Goal: Task Accomplishment & Management: Use online tool/utility

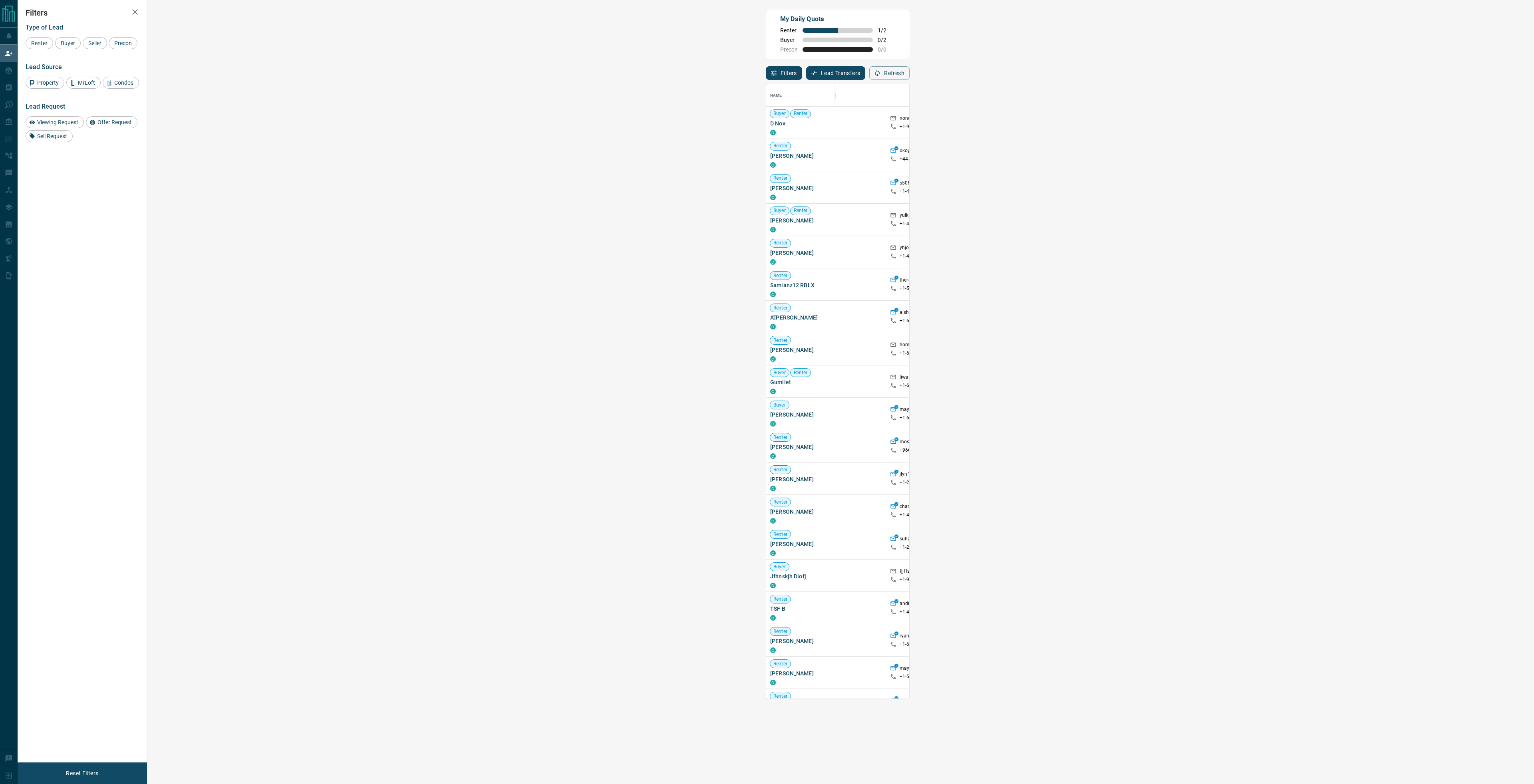
scroll to position [608, 1364]
click at [66, 48] on div "Buyer" at bounding box center [68, 43] width 26 height 12
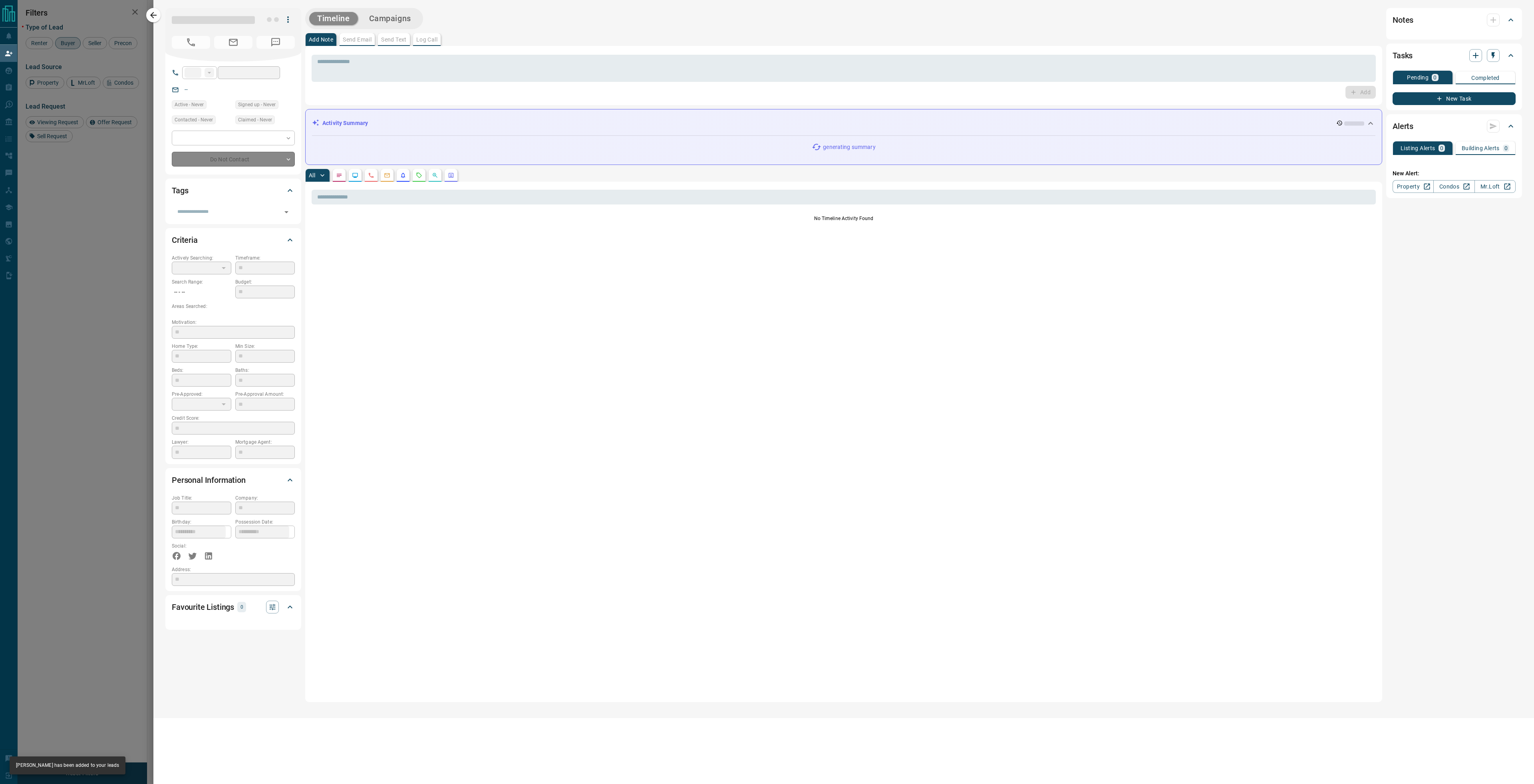
type input "**"
type input "**********"
type input "**"
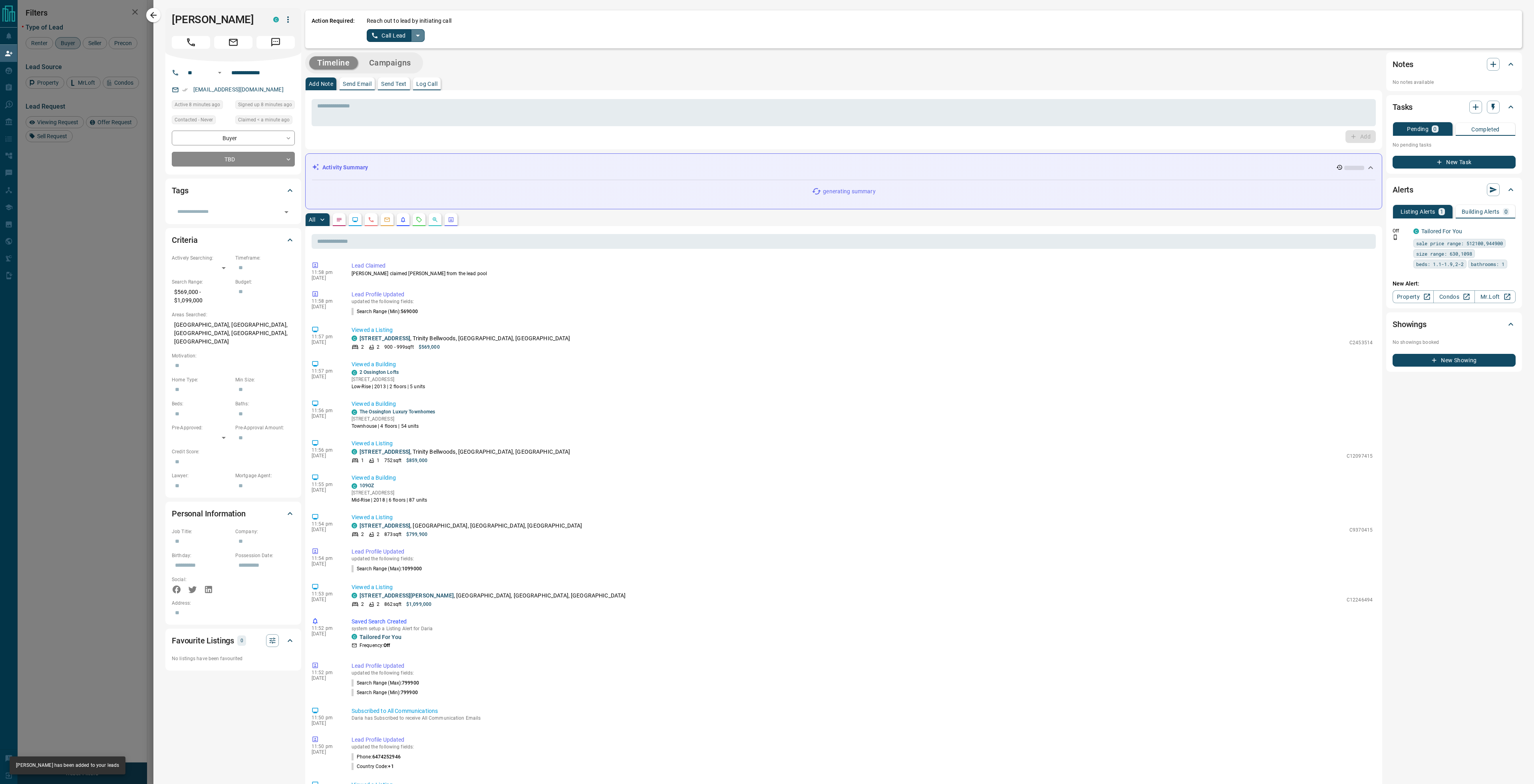
click at [419, 39] on icon "split button" at bounding box center [418, 36] width 10 height 10
click at [402, 61] on li "Log Manual Call" at bounding box center [395, 63] width 49 height 12
click at [398, 40] on button "Log Manual Call" at bounding box center [393, 35] width 53 height 13
click at [391, 37] on button "No" at bounding box center [389, 35] width 14 height 13
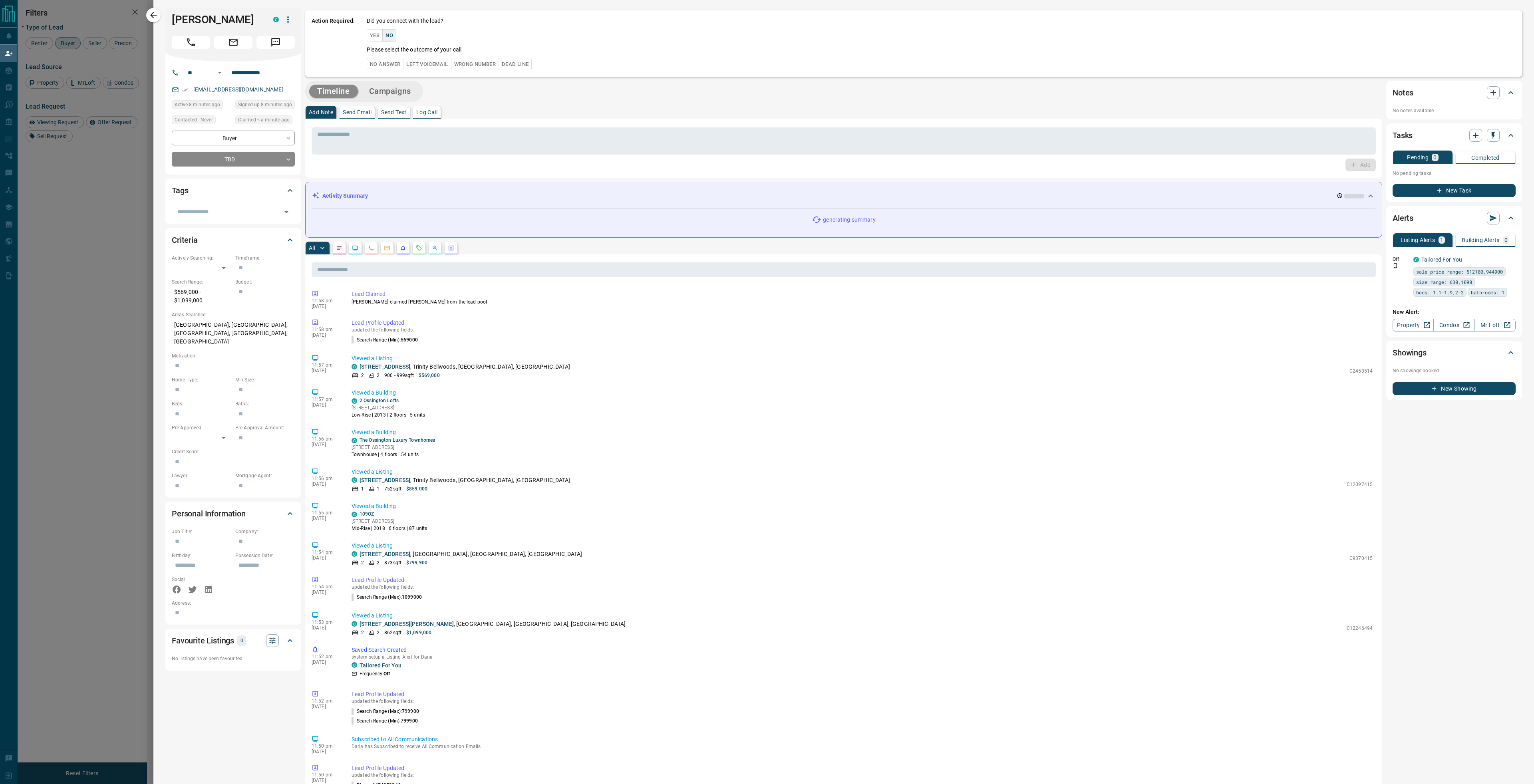
click at [382, 69] on button "No Answer" at bounding box center [385, 64] width 37 height 13
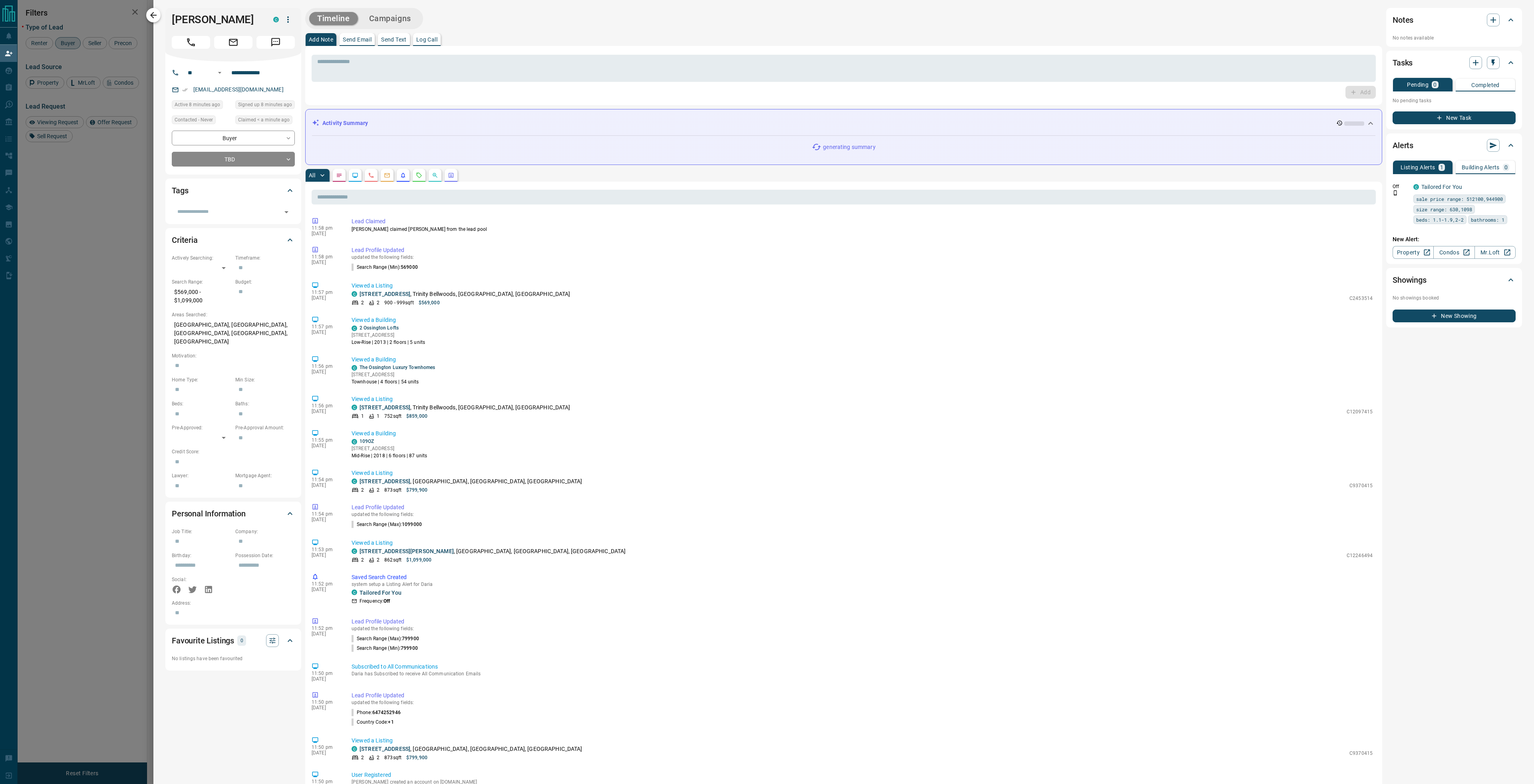
click at [154, 19] on icon "button" at bounding box center [154, 15] width 10 height 10
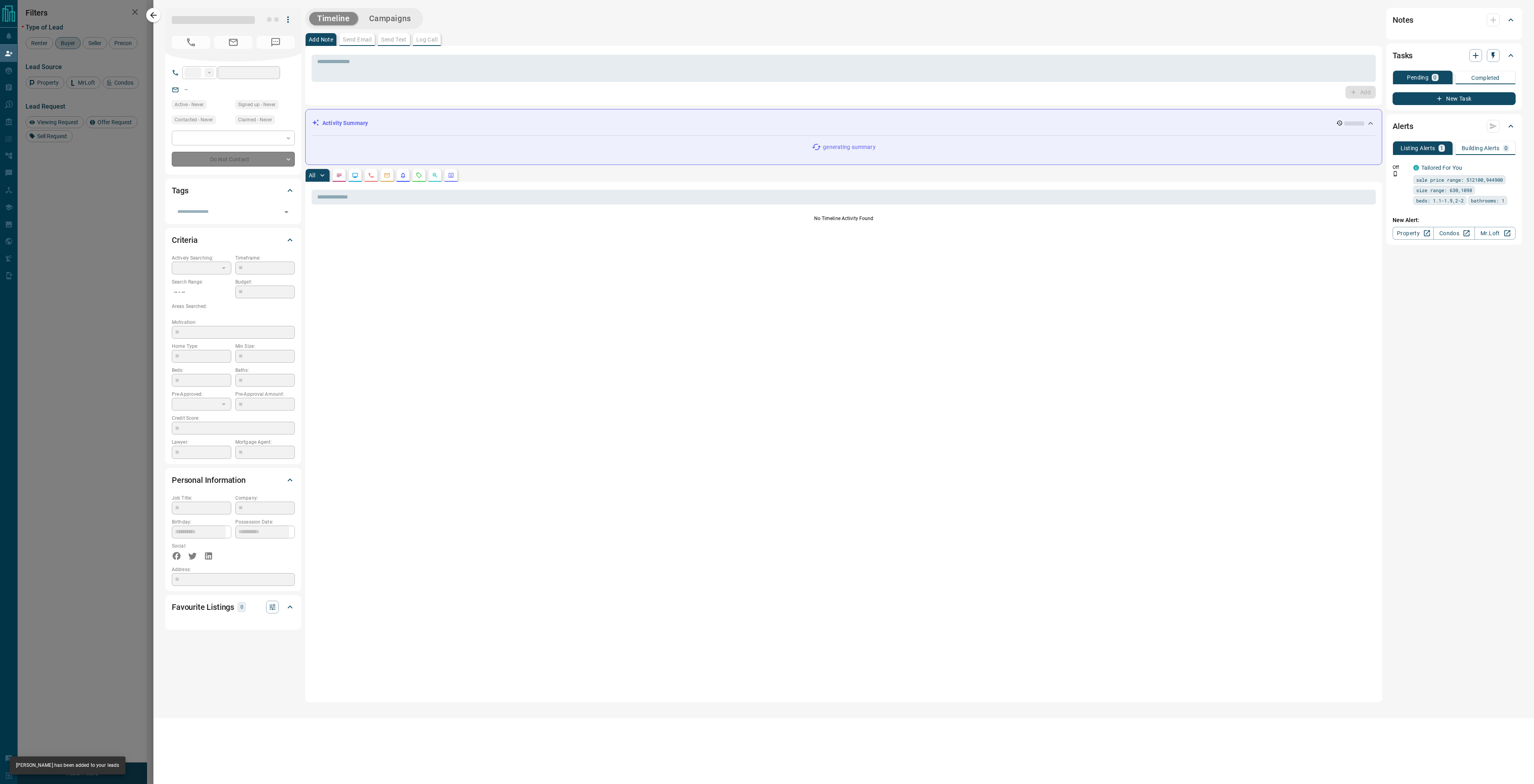
type input "**"
type input "**********"
type input "**"
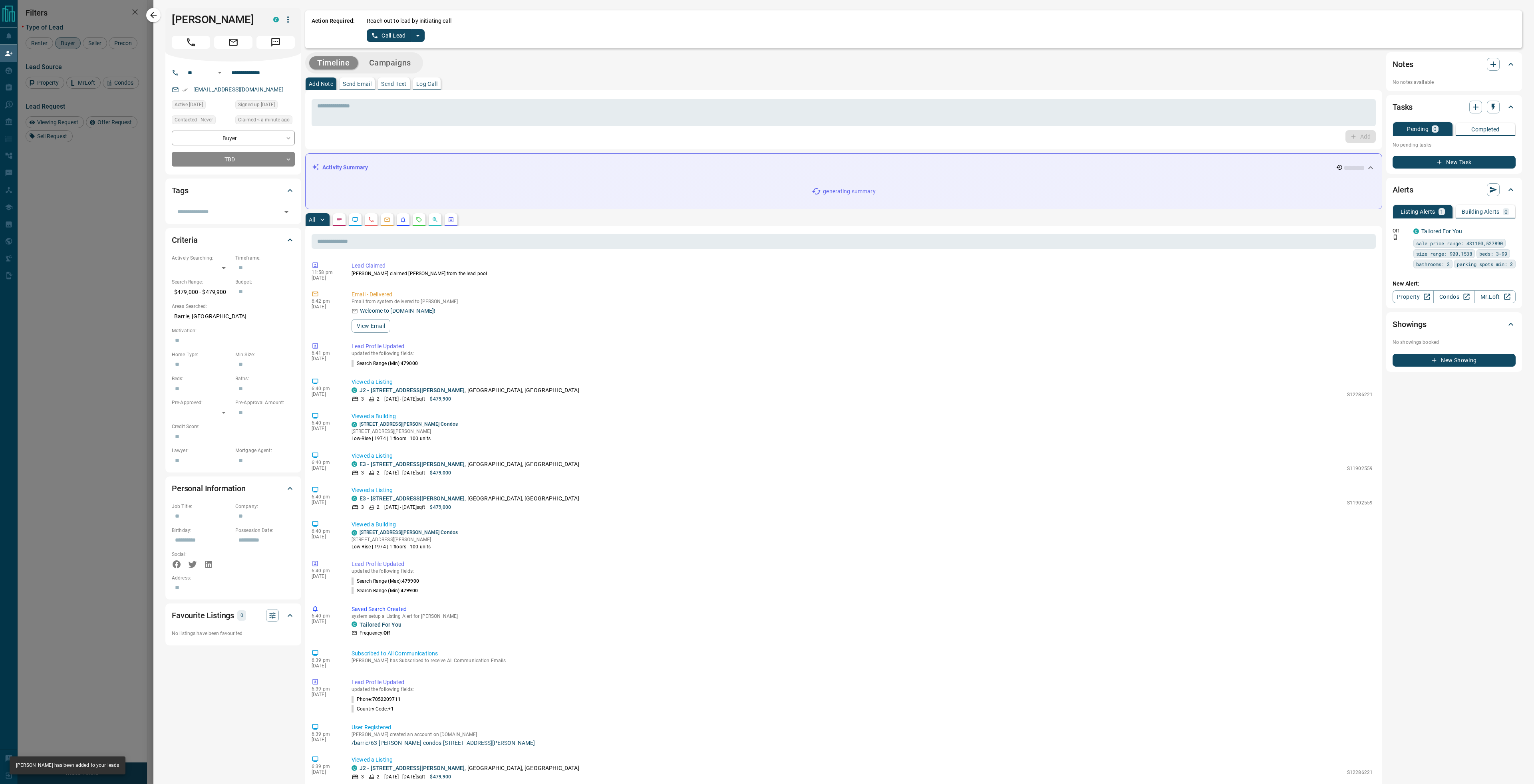
click at [421, 36] on icon "split button" at bounding box center [418, 36] width 10 height 10
click at [405, 62] on li "Log Manual Call" at bounding box center [395, 63] width 49 height 12
click at [390, 34] on button "Log Manual Call" at bounding box center [393, 35] width 53 height 13
click at [388, 37] on button "No" at bounding box center [389, 35] width 14 height 13
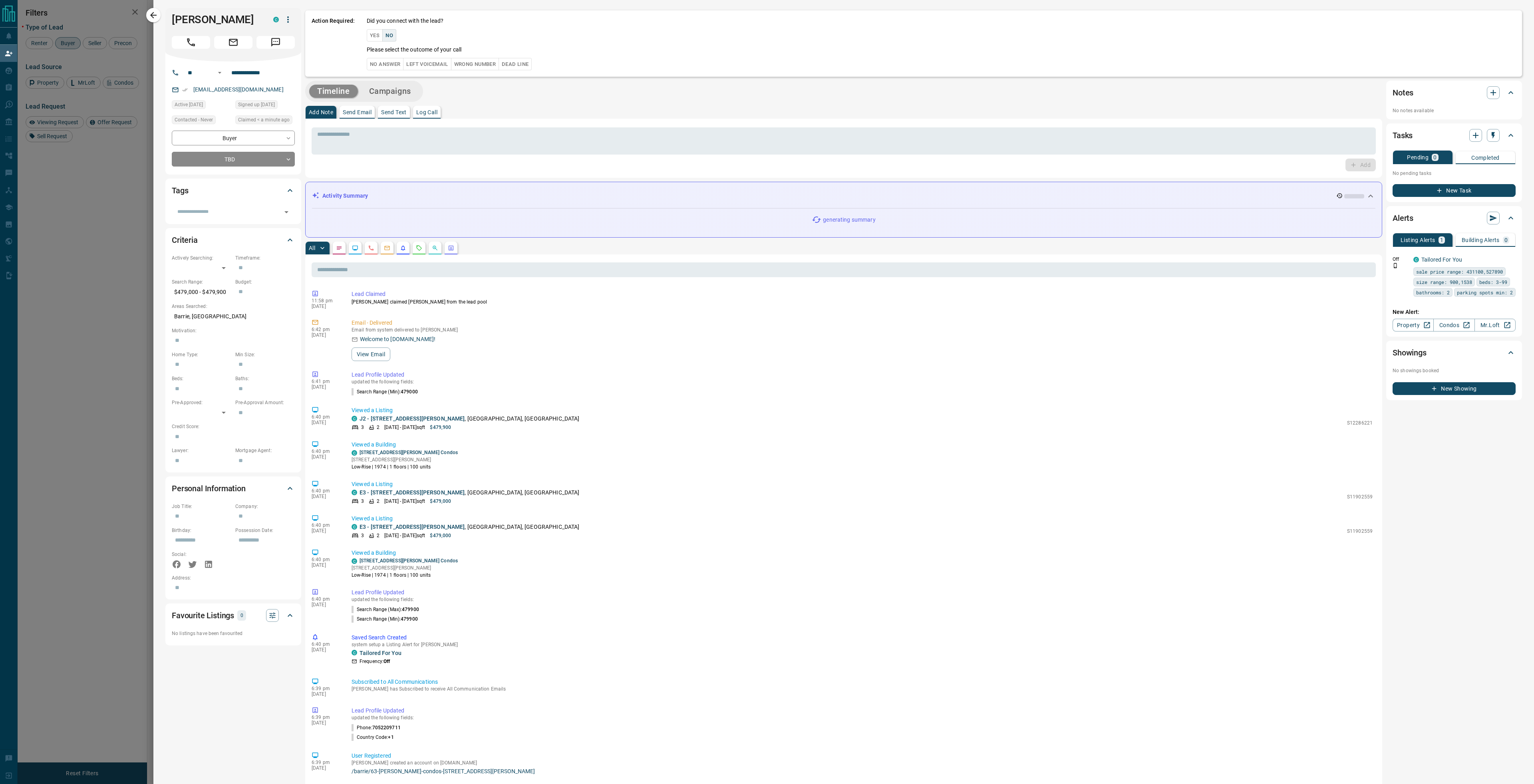
click at [384, 60] on button "No Answer" at bounding box center [385, 64] width 37 height 13
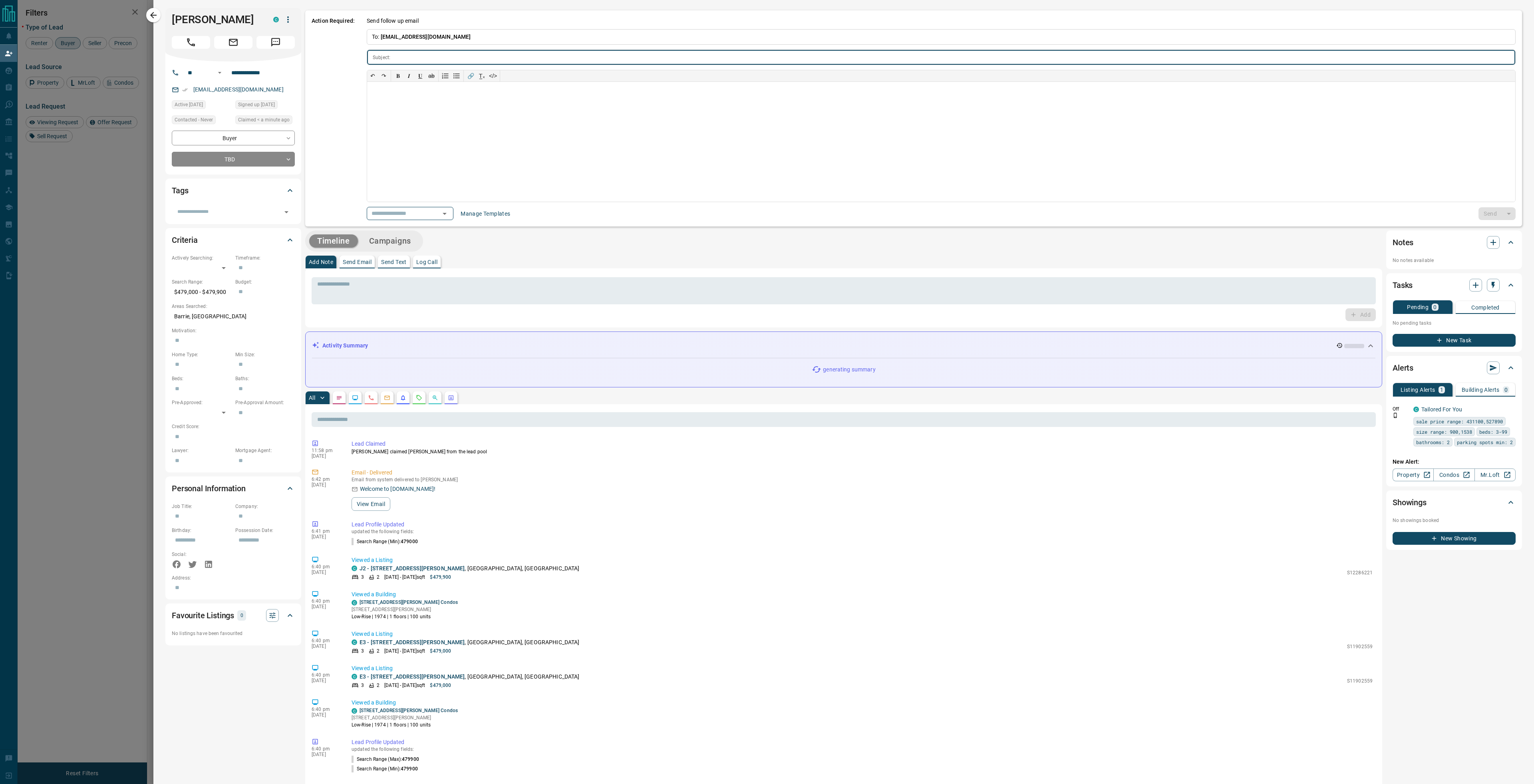
type input "**********"
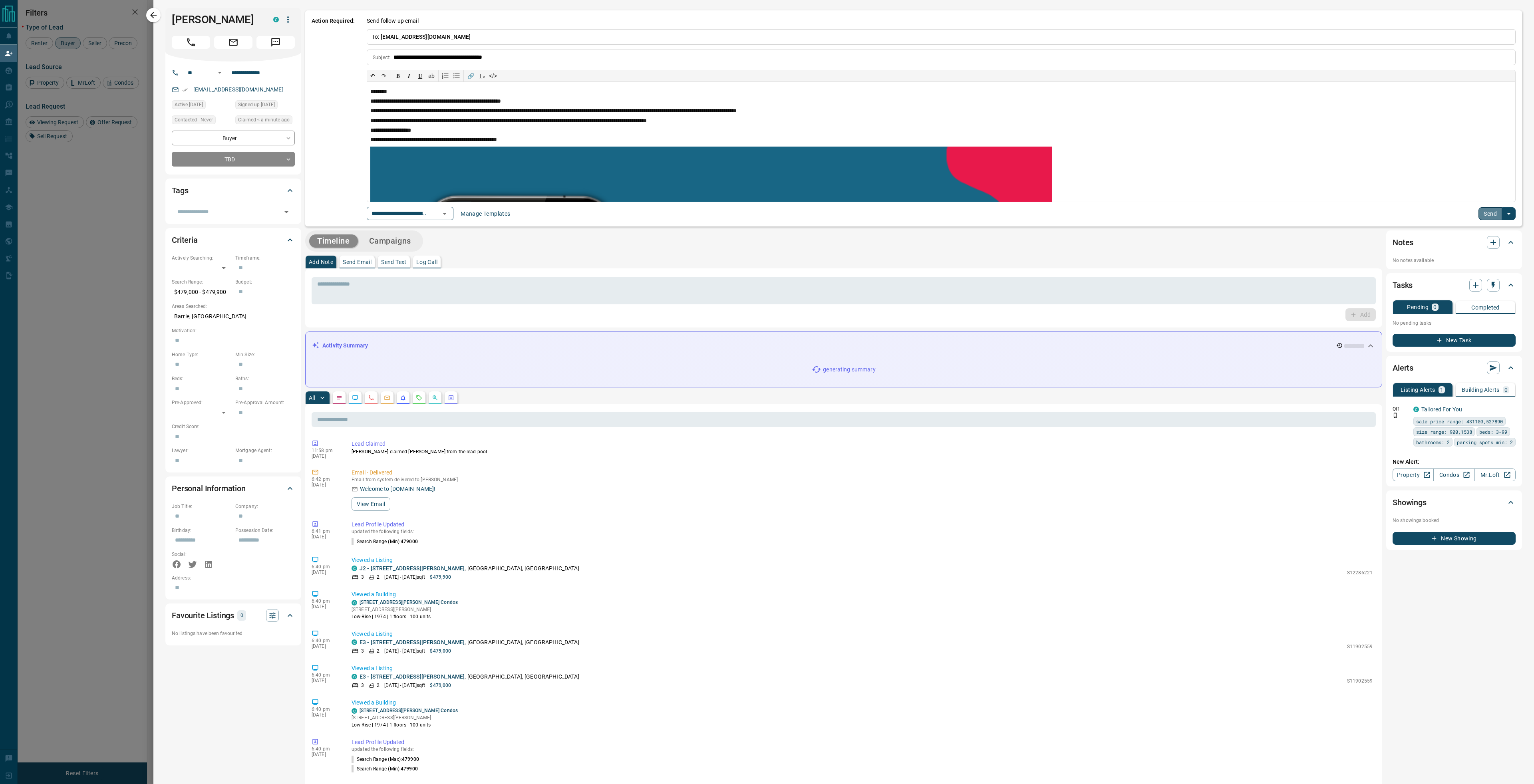
click at [1484, 213] on button "Send" at bounding box center [1491, 213] width 24 height 13
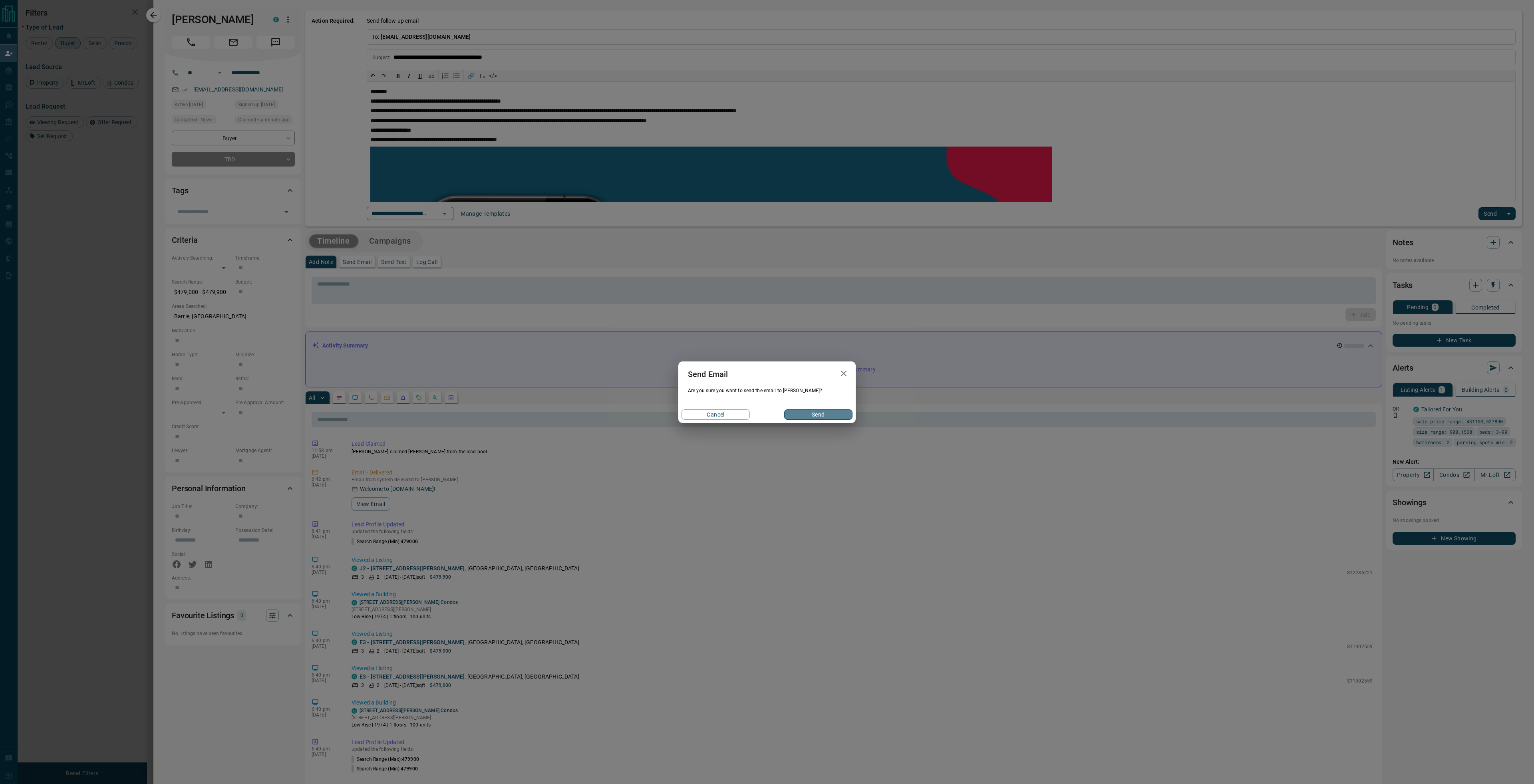
click at [809, 415] on button "Send" at bounding box center [818, 414] width 68 height 10
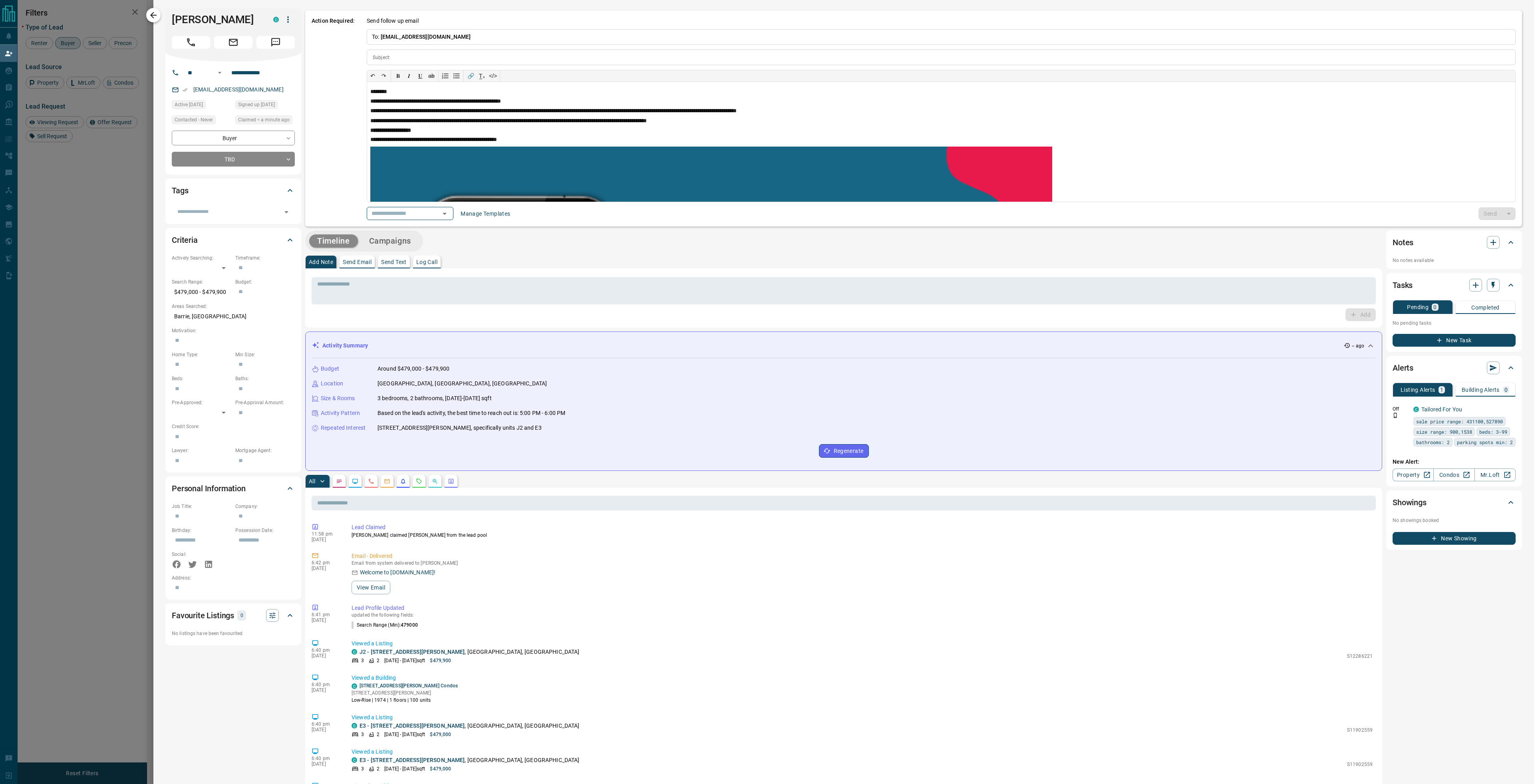
click at [157, 17] on icon "button" at bounding box center [154, 15] width 10 height 10
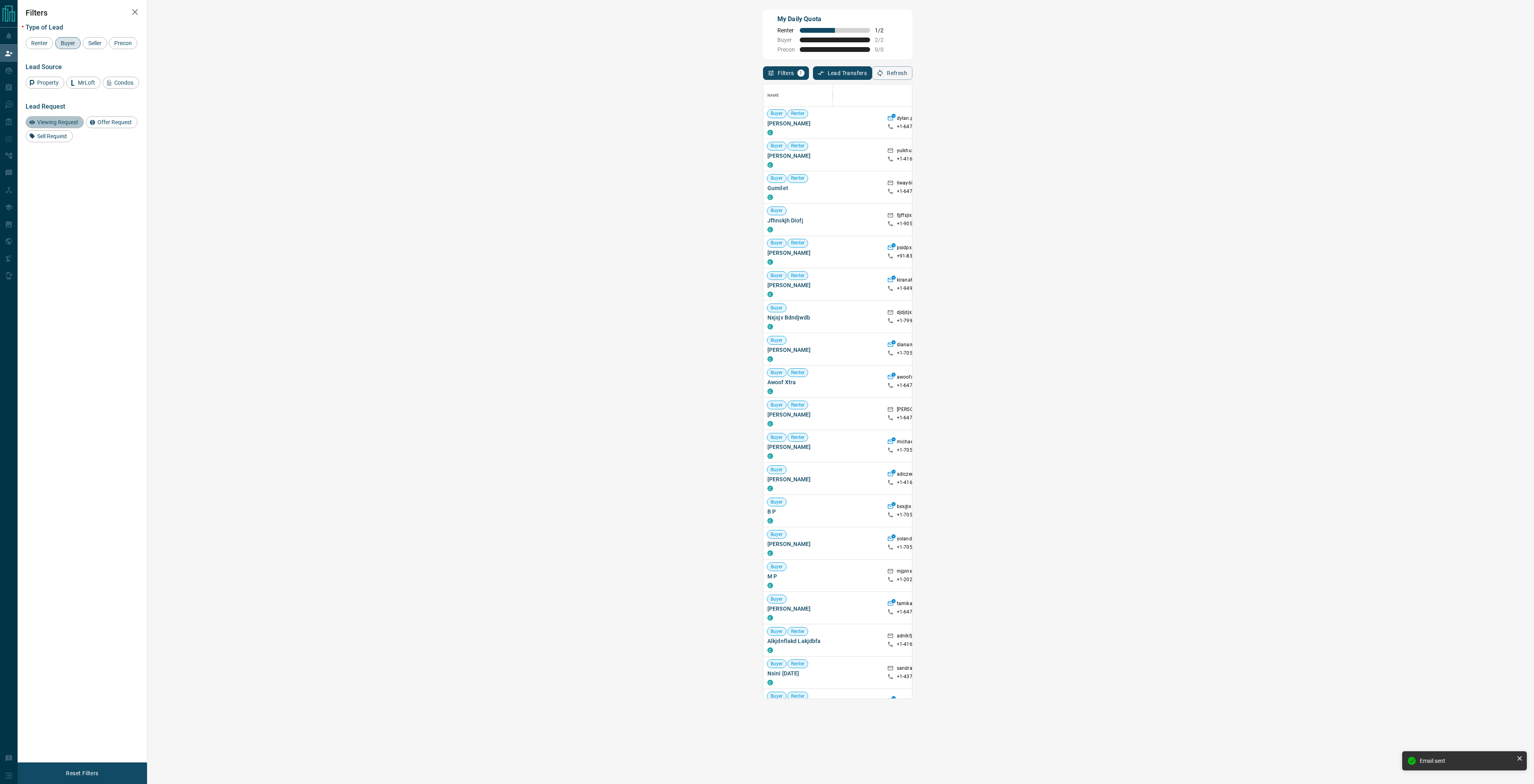
click at [55, 120] on span "Viewing Request" at bounding box center [58, 122] width 46 height 7
click at [60, 40] on span "Buyer" at bounding box center [68, 43] width 20 height 7
click at [1236, 158] on span "Viewing Request ( 1 )" at bounding box center [1258, 155] width 44 height 8
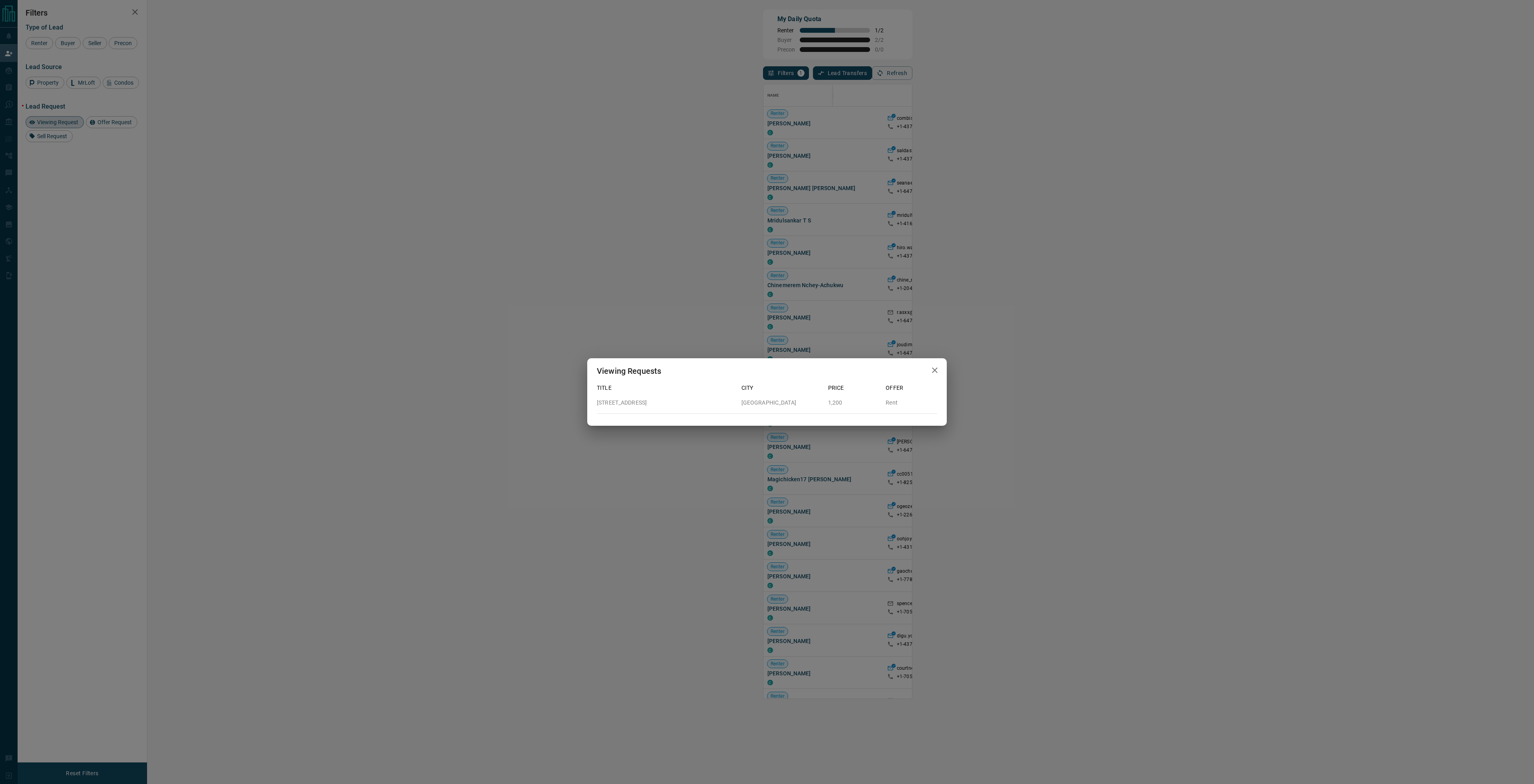
drag, startPoint x: 571, startPoint y: 175, endPoint x: 364, endPoint y: 158, distance: 207.7
click at [570, 175] on div "Viewing Requests Title City Price Offer [STREET_ADDRESS] 1,200 Rent" at bounding box center [767, 392] width 1534 height 784
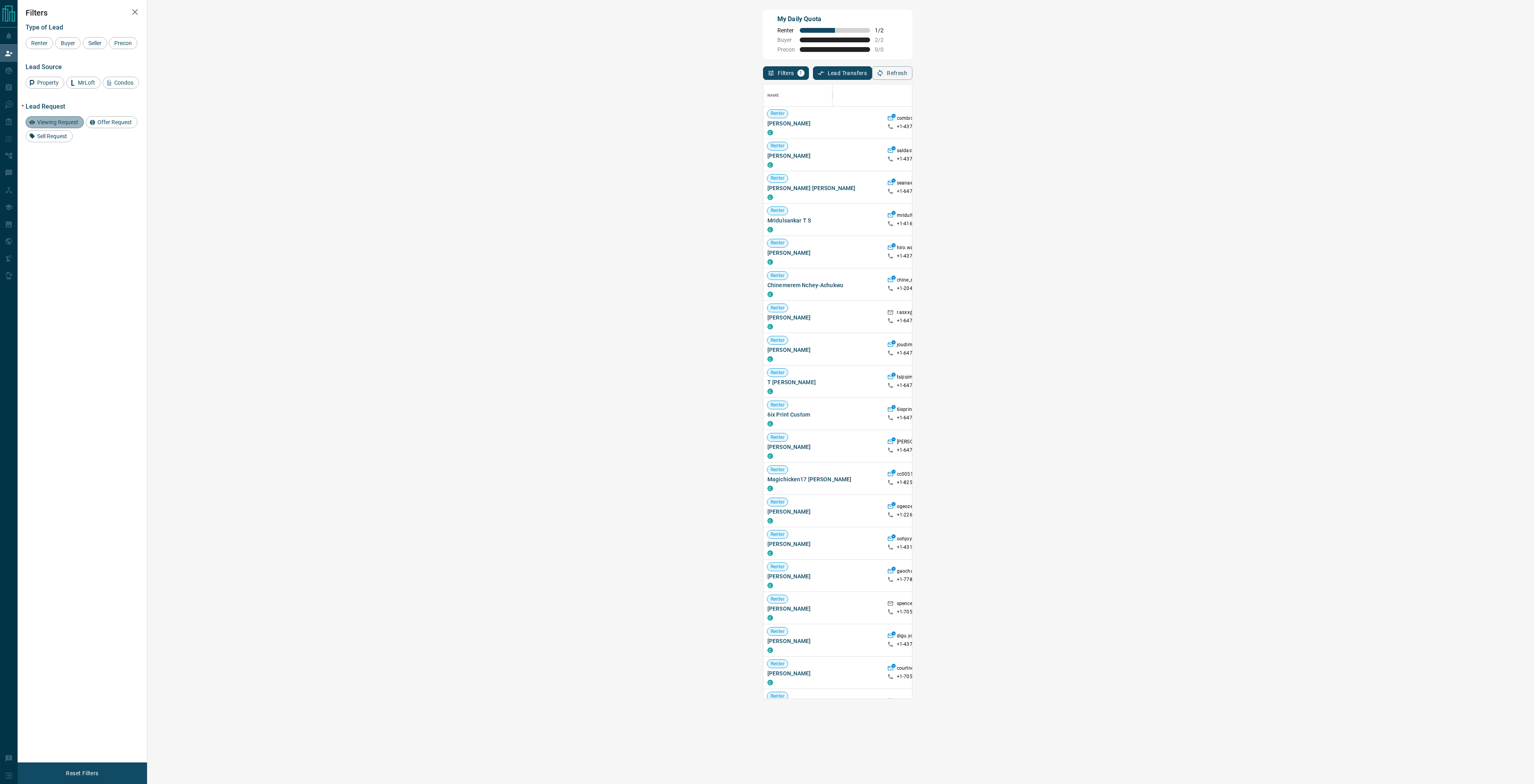
drag, startPoint x: 71, startPoint y: 125, endPoint x: 68, endPoint y: 90, distance: 35.1
click at [71, 124] on span "Viewing Request" at bounding box center [58, 122] width 46 height 7
click at [66, 45] on span "Buyer" at bounding box center [68, 43] width 20 height 7
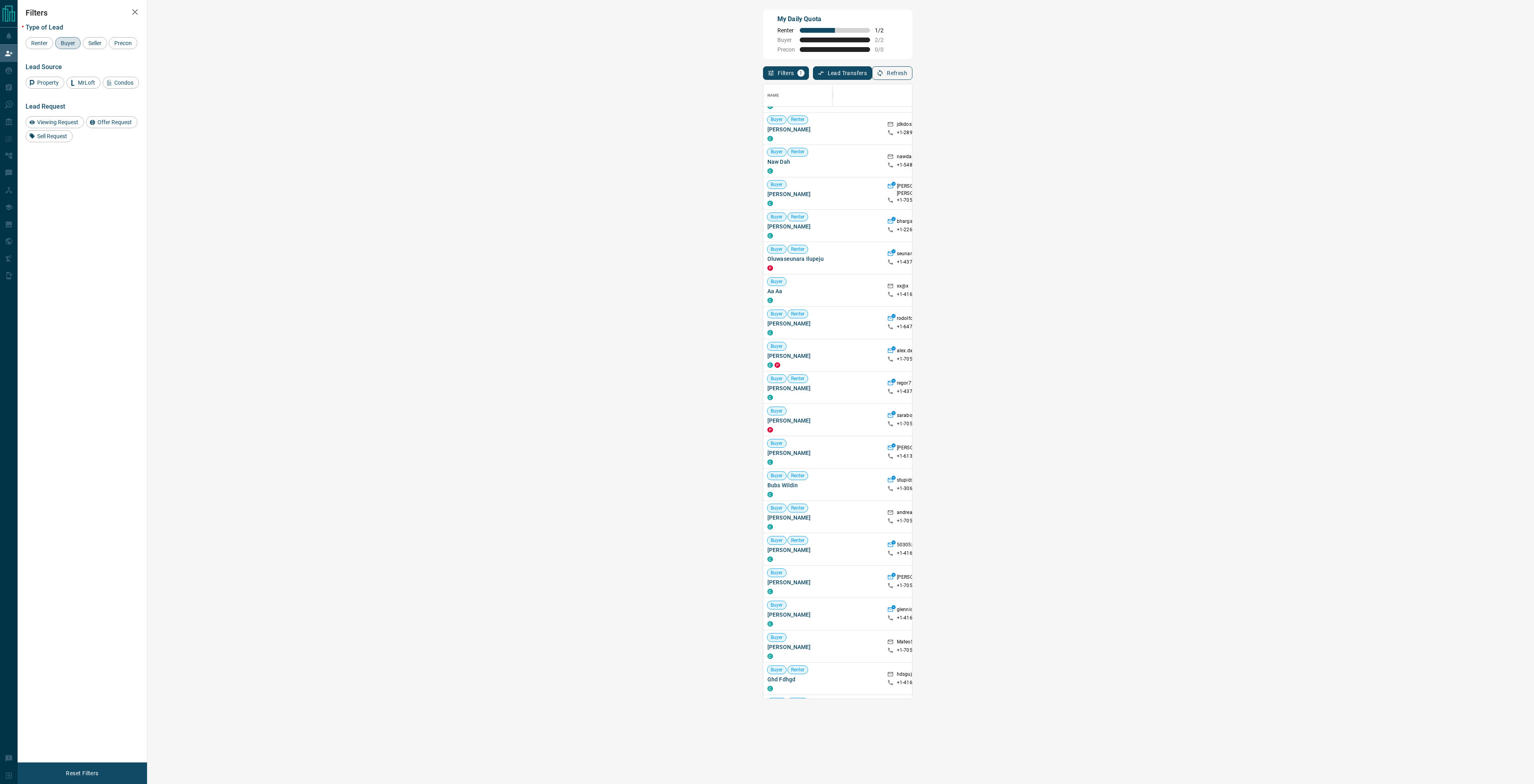
click at [883, 74] on icon "button" at bounding box center [880, 73] width 5 height 7
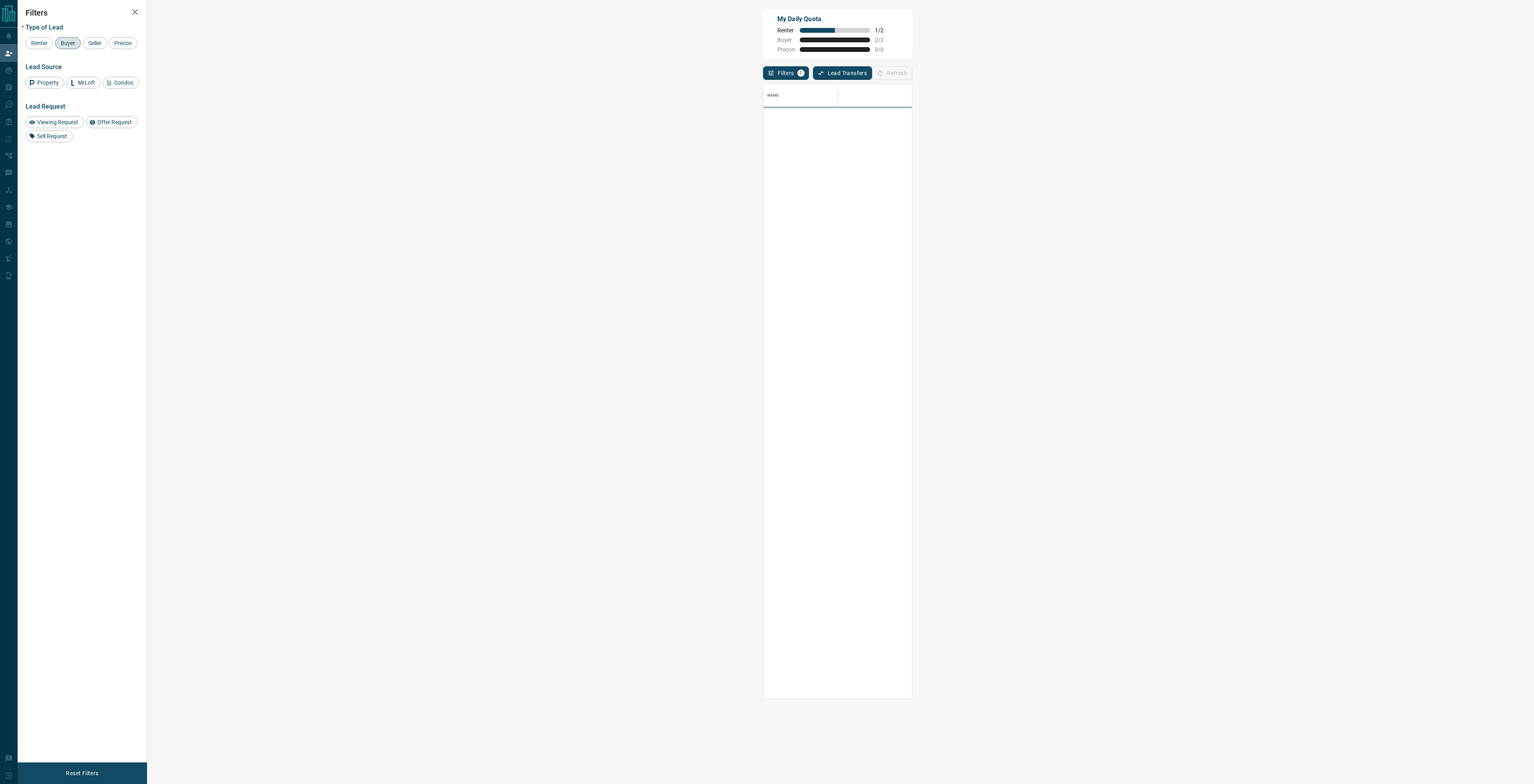
scroll to position [608, 1364]
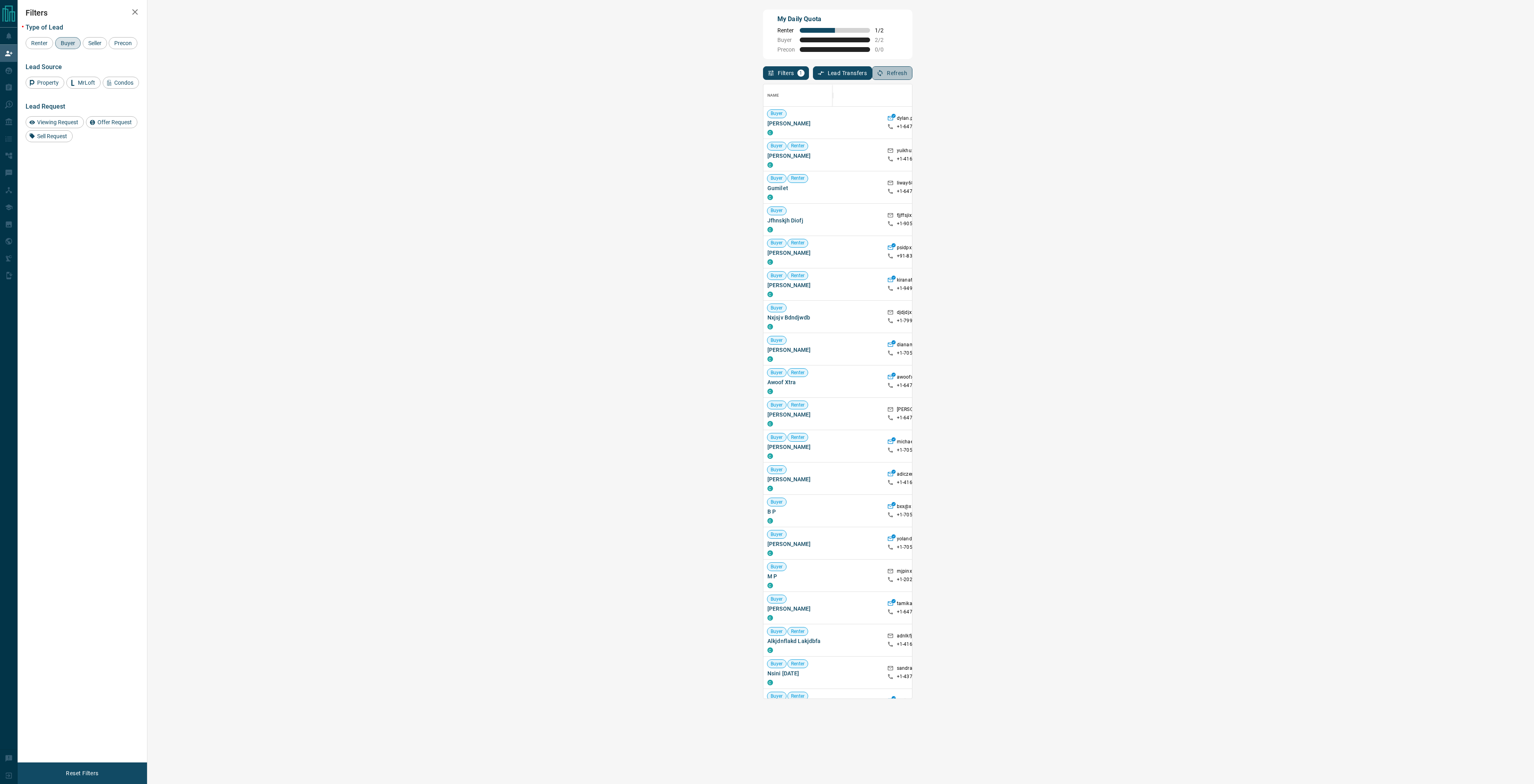
click at [884, 74] on icon "button" at bounding box center [880, 73] width 7 height 7
click at [71, 46] on div "Buyer" at bounding box center [68, 43] width 26 height 12
click at [909, 74] on button "Refresh" at bounding box center [890, 73] width 40 height 14
